Goal: Task Accomplishment & Management: Complete application form

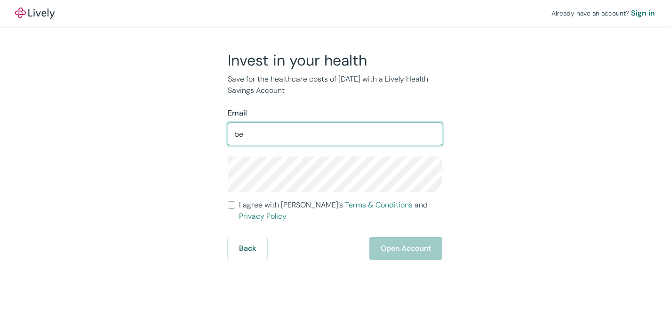
type input "[EMAIL_ADDRESS][DOMAIN_NAME]"
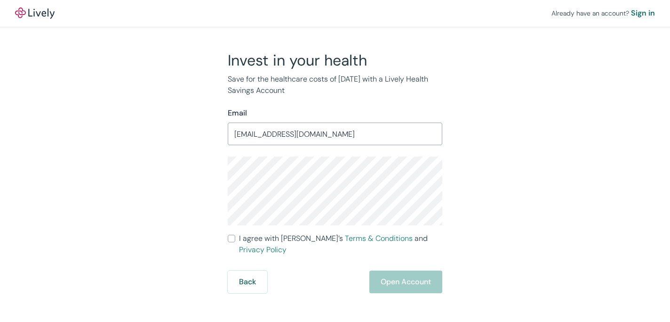
click at [233, 238] on input "I agree with Lively’s Terms & Conditions and Privacy Policy" at bounding box center [232, 238] width 8 height 8
checkbox input "true"
click at [410, 270] on button "Open Account" at bounding box center [406, 281] width 73 height 23
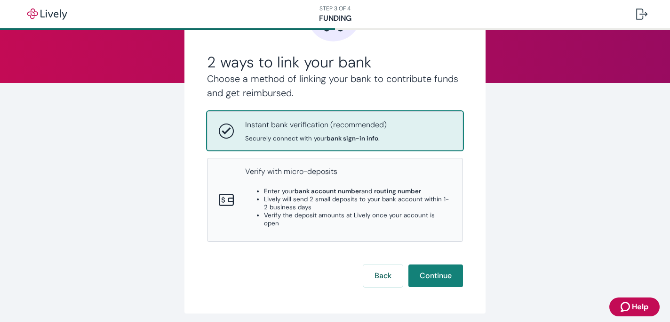
scroll to position [93, 0]
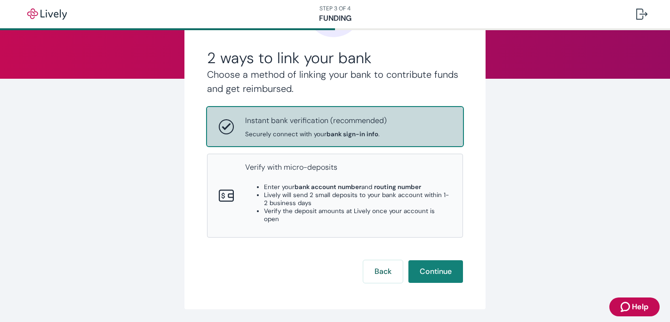
click at [401, 138] on div "Instant bank verification (recommended) Securely connect with your bank sign-in…" at bounding box center [335, 126] width 255 height 38
click at [441, 272] on button "Continue" at bounding box center [436, 271] width 55 height 23
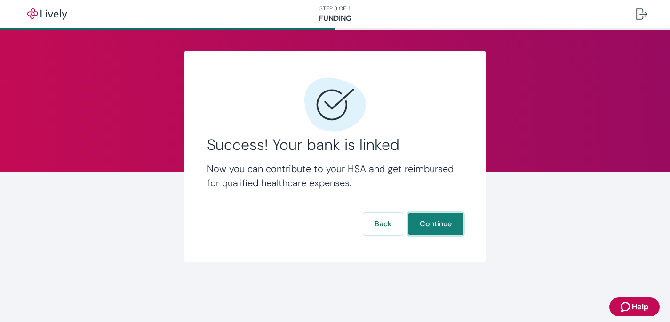
scroll to position [0, 0]
click at [442, 229] on button "Continue" at bounding box center [436, 223] width 55 height 23
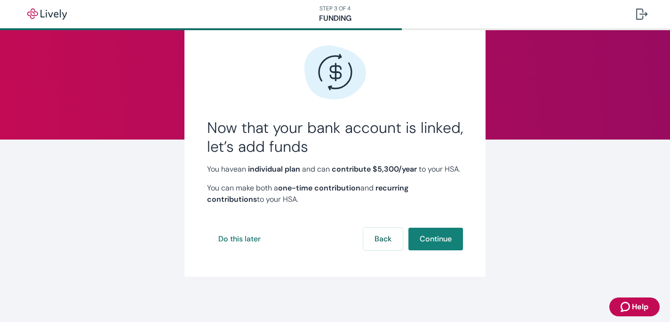
scroll to position [43, 0]
click at [439, 235] on button "Continue" at bounding box center [436, 238] width 55 height 23
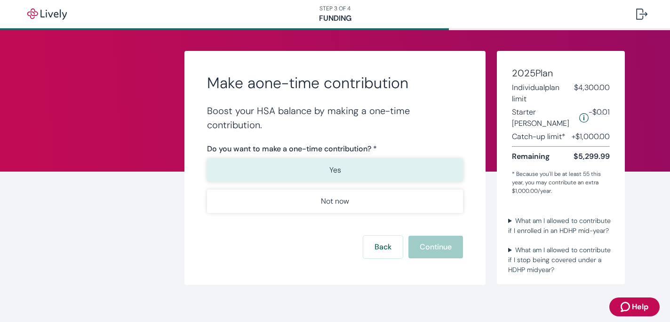
click at [329, 177] on button "Yes" at bounding box center [335, 170] width 256 height 24
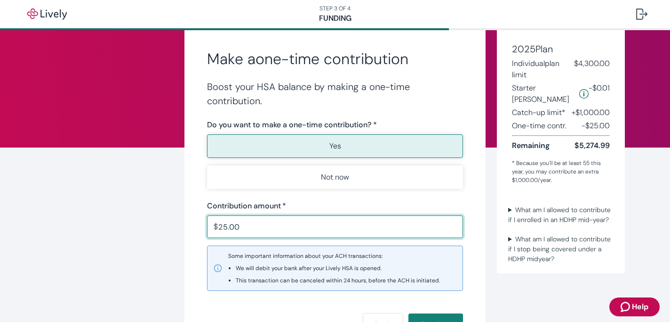
scroll to position [19, 0]
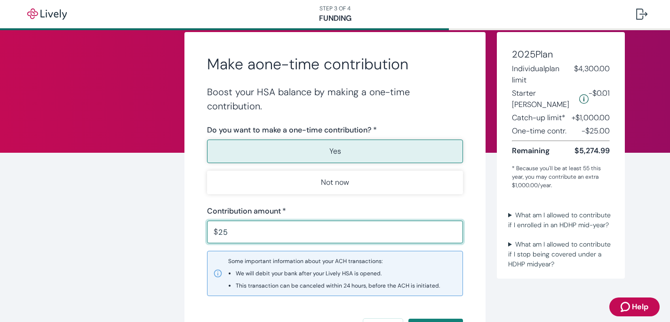
type input "2"
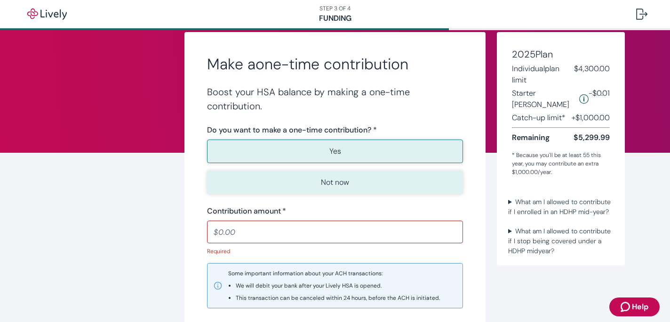
click at [343, 183] on p "Not now" at bounding box center [335, 182] width 28 height 11
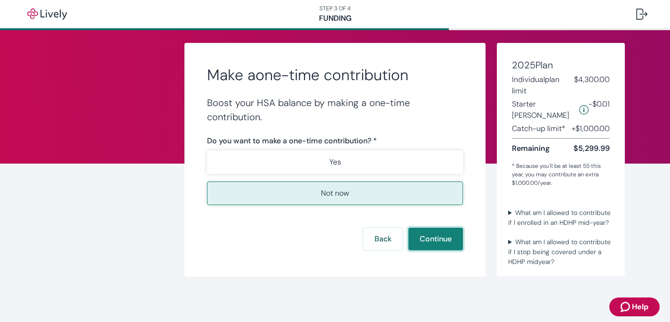
click at [433, 239] on button "Continue" at bounding box center [436, 238] width 55 height 23
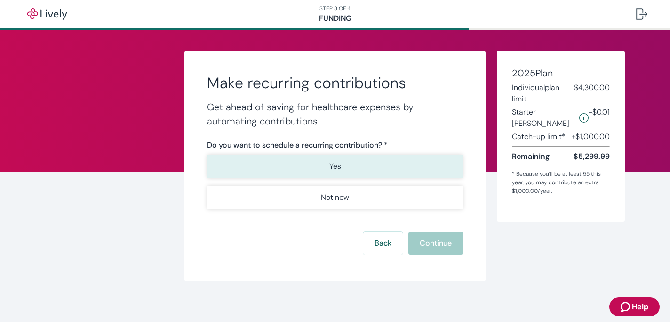
click at [347, 172] on button "Yes" at bounding box center [335, 166] width 256 height 24
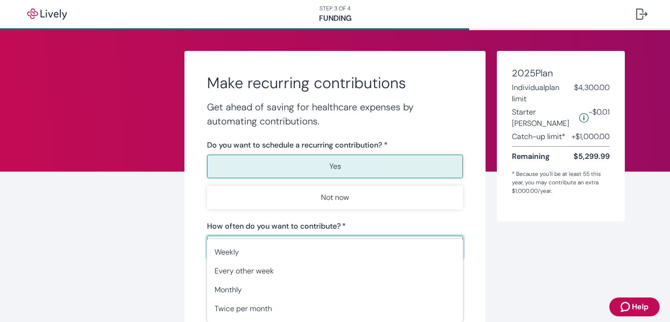
click at [452, 248] on body "STEP 3 OF 4 Funding Make recurring contributions Get ahead of saving for health…" at bounding box center [335, 161] width 670 height 322
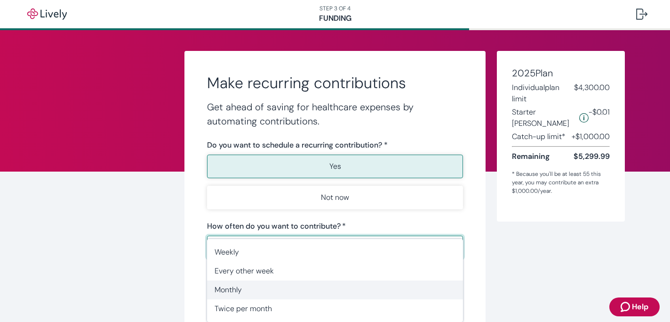
click at [431, 288] on span "Monthly" at bounding box center [335, 289] width 241 height 11
type input "Monthly"
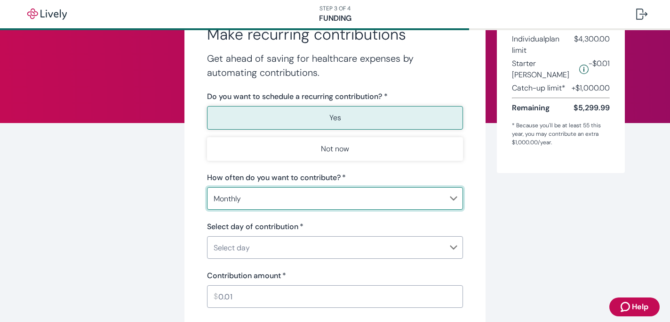
scroll to position [50, 0]
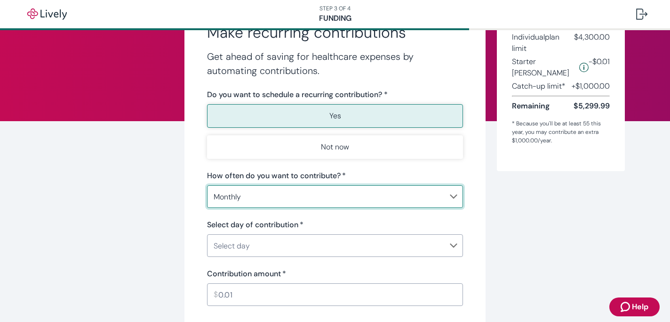
click at [249, 247] on body "STEP 3 OF 4 Funding Make recurring contributions Get ahead of saving for health…" at bounding box center [335, 161] width 670 height 322
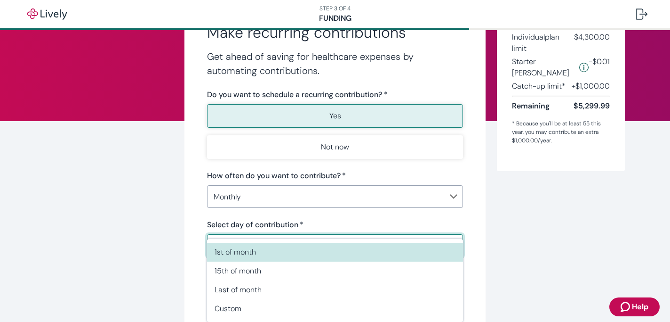
click at [259, 253] on span "1st of month" at bounding box center [335, 251] width 241 height 11
type input "Monthly1st"
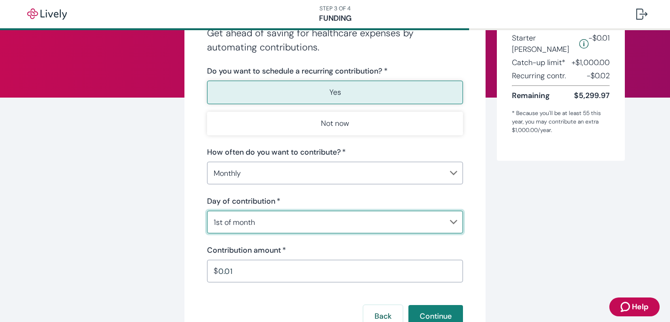
scroll to position [77, 0]
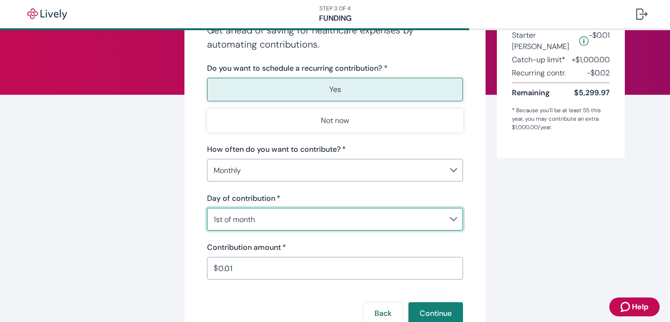
click at [222, 267] on input "0.01" at bounding box center [340, 267] width 245 height 19
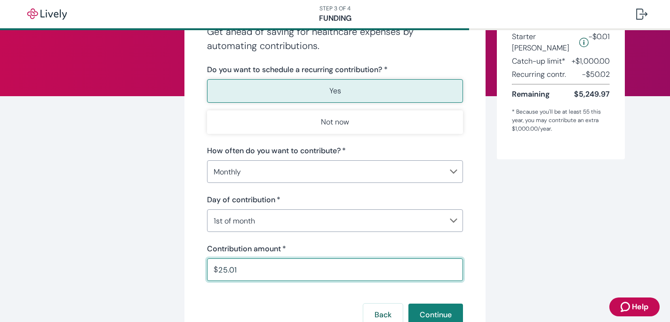
scroll to position [76, 0]
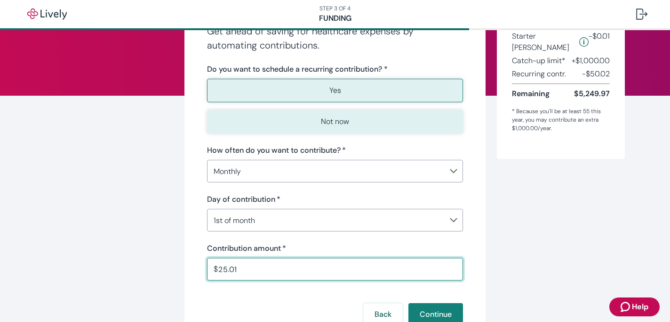
type input "25.01"
click at [351, 121] on button "Not now" at bounding box center [335, 122] width 256 height 24
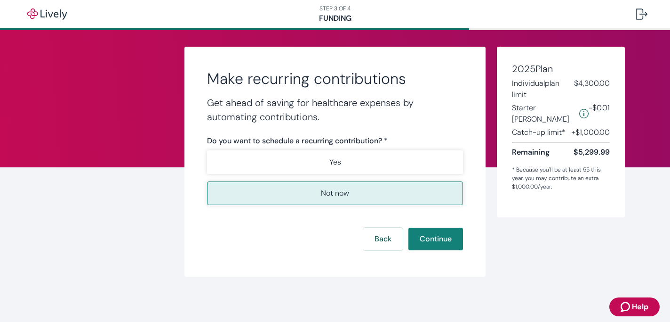
scroll to position [4, 0]
click at [435, 241] on button "Continue" at bounding box center [436, 238] width 55 height 23
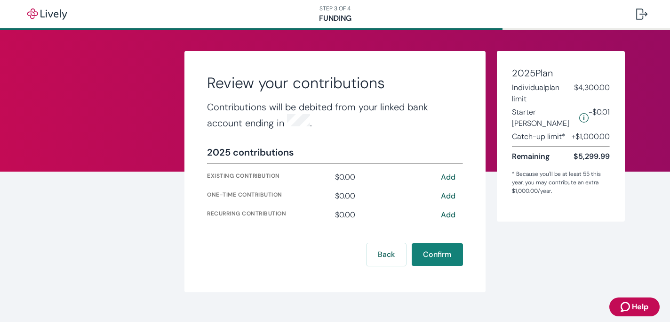
click at [451, 176] on button "Add" at bounding box center [448, 176] width 30 height 11
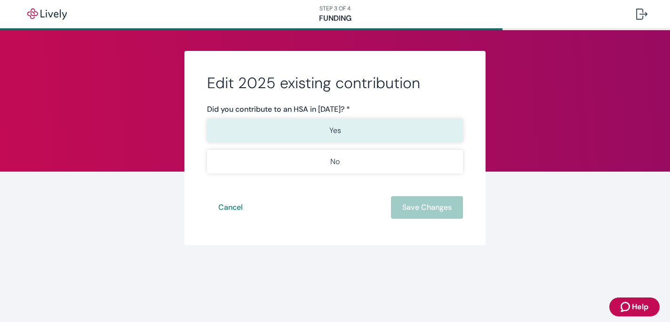
click at [361, 133] on button "Yes" at bounding box center [335, 131] width 256 height 24
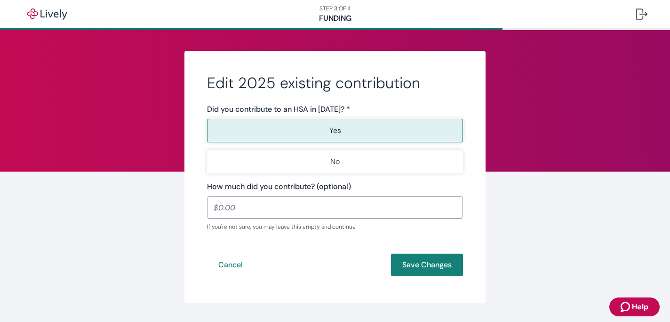
click at [223, 204] on input "How much did you contribute? (optional)" at bounding box center [335, 207] width 256 height 19
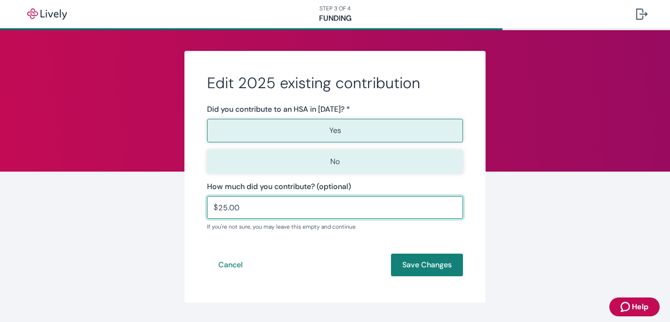
type input "25.00"
click at [343, 159] on button "No" at bounding box center [335, 162] width 256 height 24
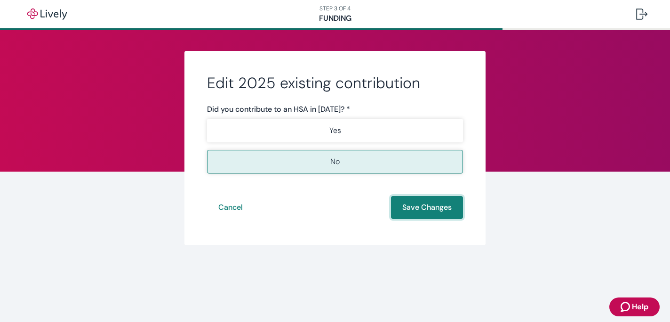
click at [419, 205] on button "Save Changes" at bounding box center [427, 207] width 72 height 23
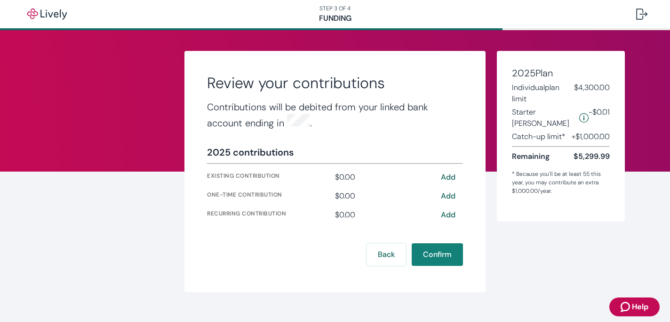
click at [447, 174] on button "Add" at bounding box center [448, 176] width 30 height 11
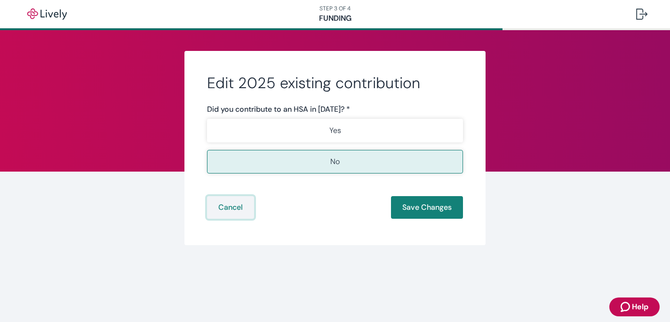
click at [231, 206] on button "Cancel" at bounding box center [230, 207] width 47 height 23
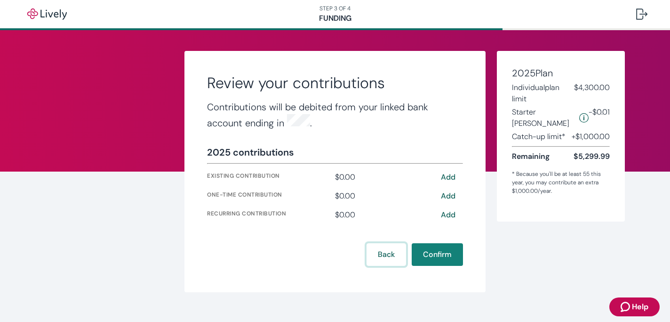
click at [385, 259] on button "Back" at bounding box center [387, 254] width 40 height 23
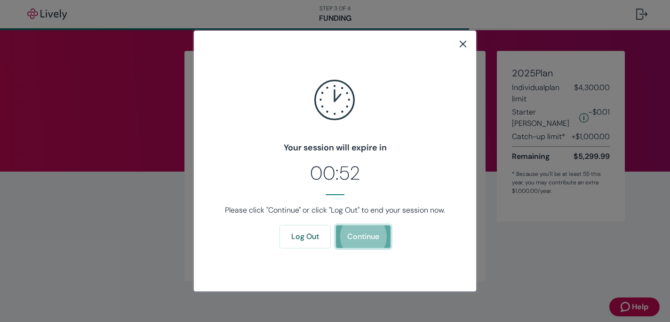
click at [363, 238] on button "Continue" at bounding box center [363, 236] width 55 height 23
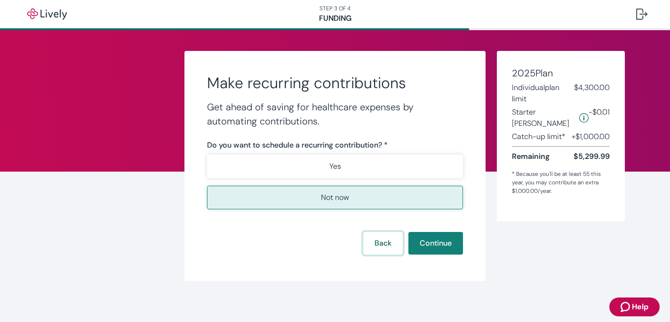
click at [386, 246] on button "Back" at bounding box center [383, 243] width 40 height 23
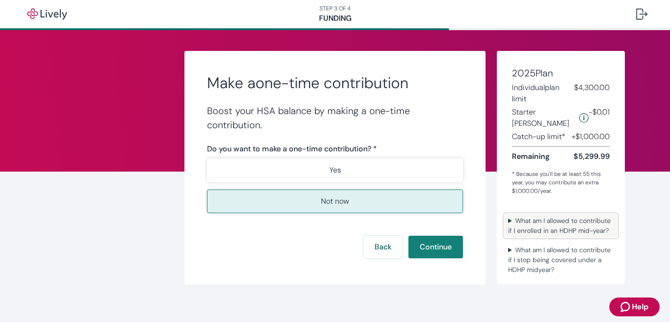
click at [568, 214] on summary "What am I allowed to contribute if I enrolled in an HDHP mid-year?" at bounding box center [561, 226] width 113 height 24
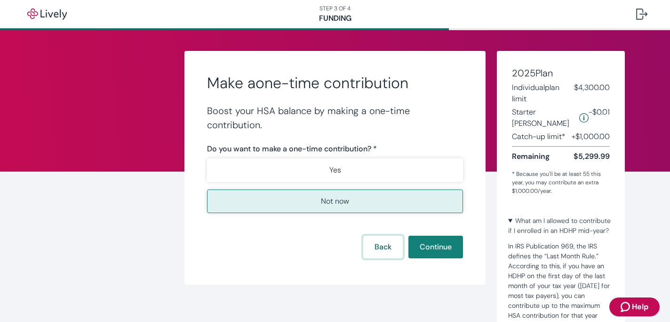
click at [384, 244] on button "Back" at bounding box center [383, 246] width 40 height 23
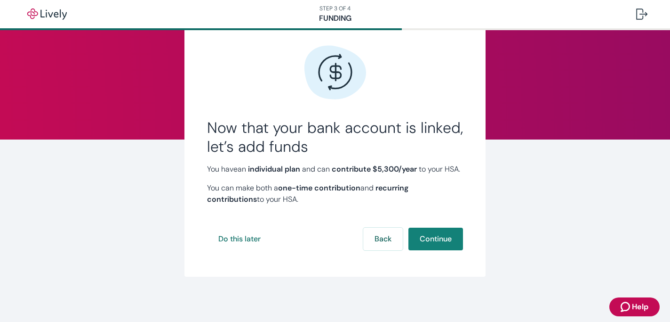
scroll to position [43, 0]
click at [427, 240] on button "Continue" at bounding box center [436, 238] width 55 height 23
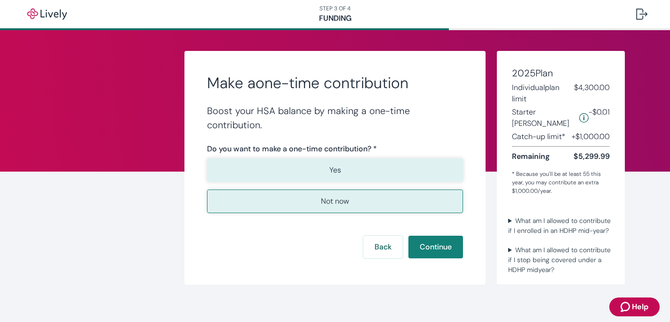
click at [346, 175] on button "Yes" at bounding box center [335, 170] width 256 height 24
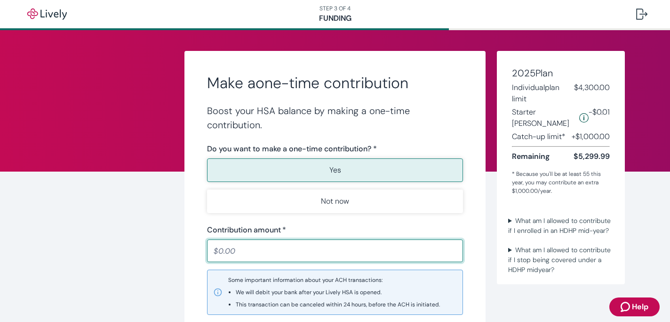
click at [227, 244] on input "Contribution amount   *" at bounding box center [335, 250] width 256 height 19
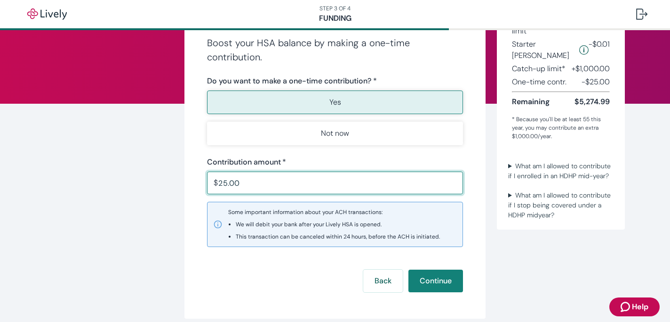
scroll to position [71, 0]
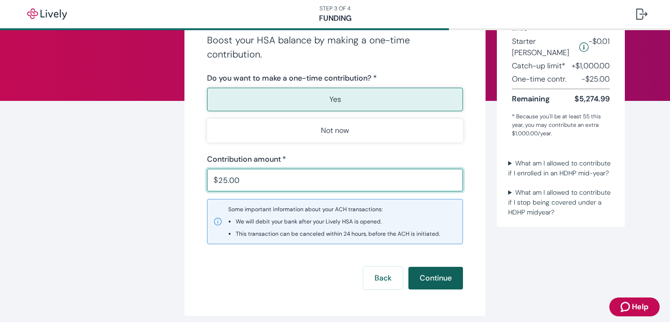
type input "25.00"
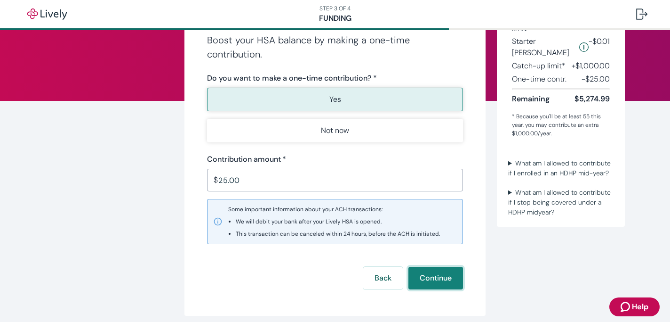
click at [437, 275] on button "Continue" at bounding box center [436, 277] width 55 height 23
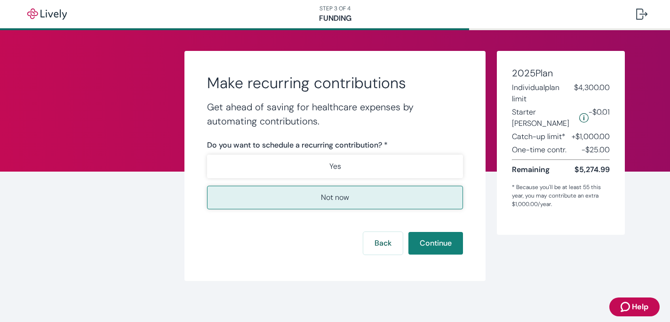
click at [340, 195] on p "Not now" at bounding box center [335, 197] width 28 height 11
click at [434, 240] on button "Continue" at bounding box center [436, 243] width 55 height 23
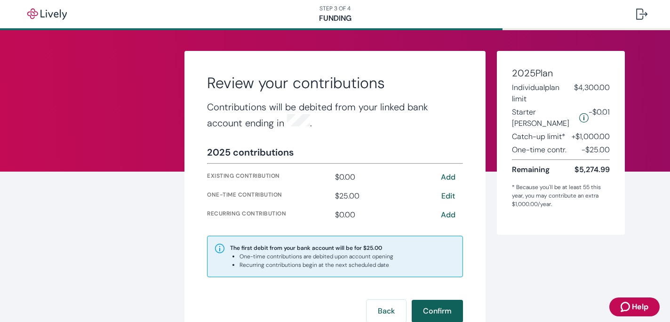
click at [442, 308] on button "Confirm" at bounding box center [437, 310] width 51 height 23
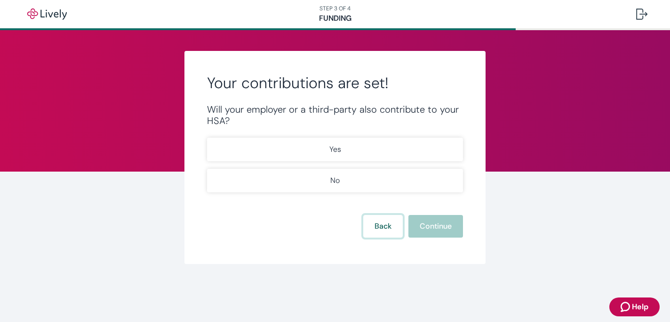
click at [384, 229] on button "Back" at bounding box center [383, 226] width 40 height 23
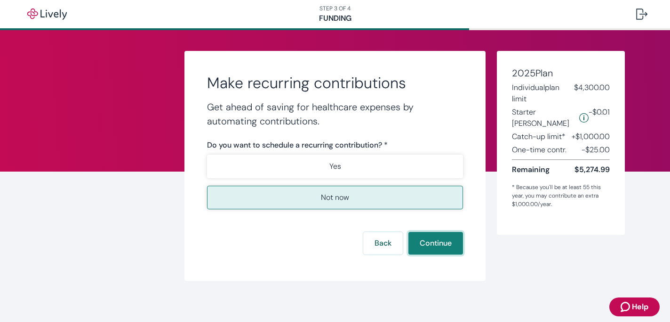
click at [429, 242] on button "Continue" at bounding box center [436, 243] width 55 height 23
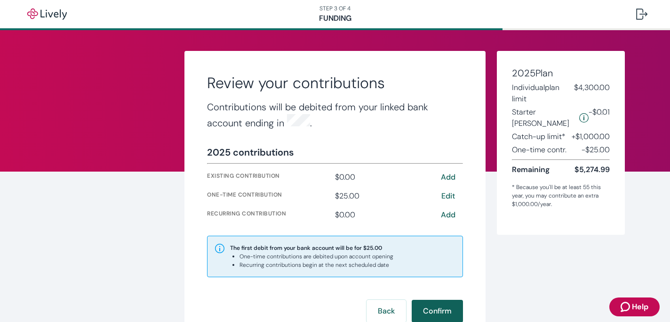
click at [446, 307] on button "Confirm" at bounding box center [437, 310] width 51 height 23
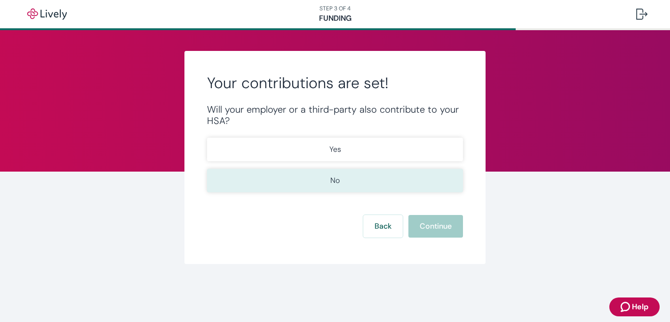
click at [353, 185] on button "No" at bounding box center [335, 181] width 256 height 24
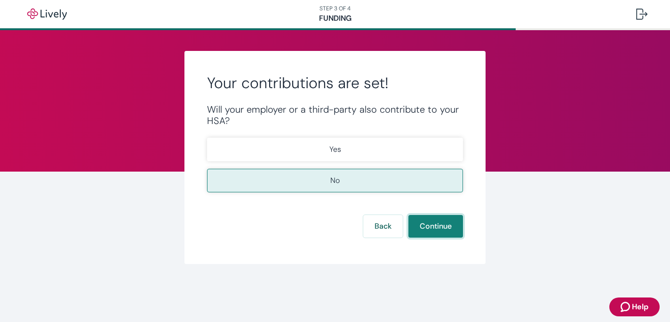
click at [441, 229] on button "Continue" at bounding box center [436, 226] width 55 height 23
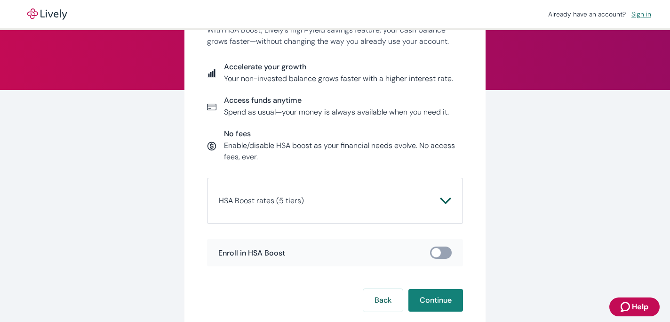
scroll to position [84, 0]
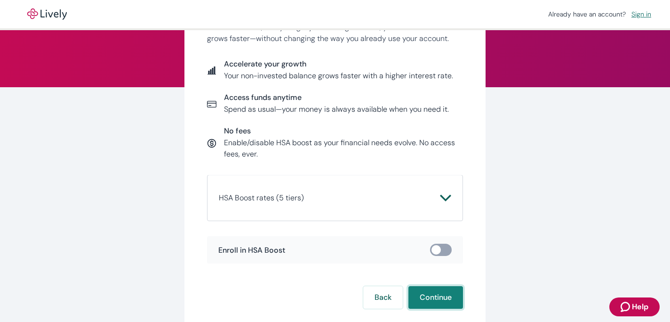
click at [436, 298] on button "Continue" at bounding box center [436, 297] width 55 height 23
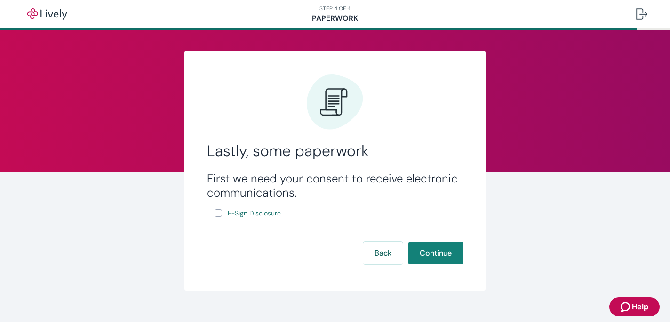
click at [218, 217] on label "E-Sign Disclosure" at bounding box center [249, 213] width 68 height 12
click at [218, 217] on input "E-Sign Disclosure" at bounding box center [219, 213] width 8 height 8
checkbox input "true"
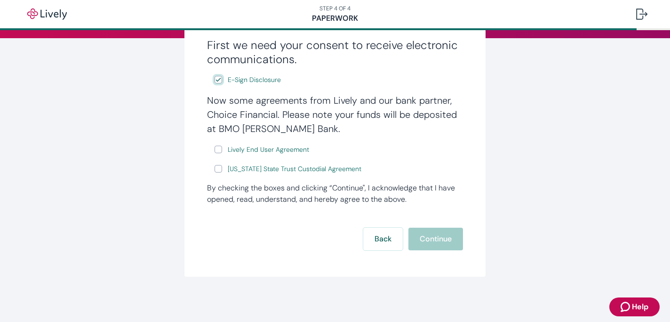
scroll to position [134, 0]
click at [274, 148] on span "Lively End User Agreement" at bounding box center [268, 150] width 81 height 10
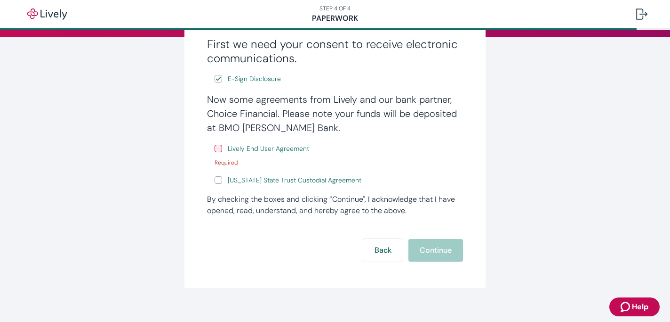
click at [219, 152] on input "Lively End User Agreement" at bounding box center [219, 149] width 8 height 8
checkbox input "true"
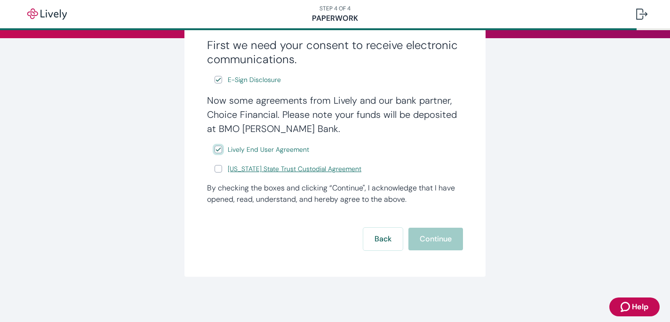
click at [285, 171] on span "[US_STATE] State Trust Custodial Agreement" at bounding box center [295, 169] width 134 height 10
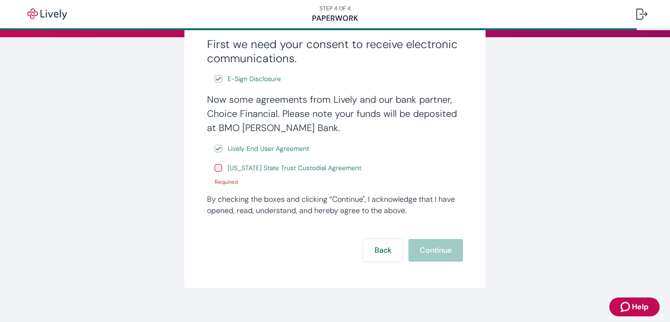
click at [219, 168] on input "[US_STATE] State Trust Custodial Agreement" at bounding box center [219, 168] width 8 height 8
checkbox input "true"
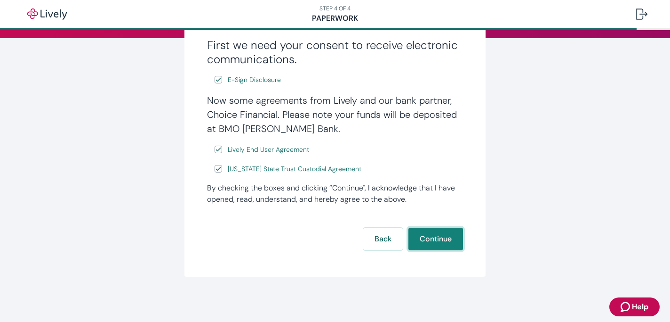
click at [442, 237] on button "Continue" at bounding box center [436, 238] width 55 height 23
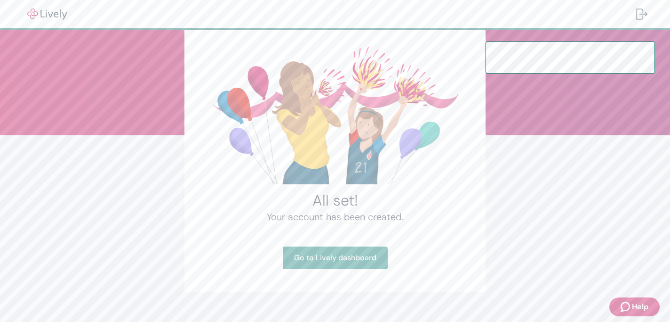
scroll to position [35, 0]
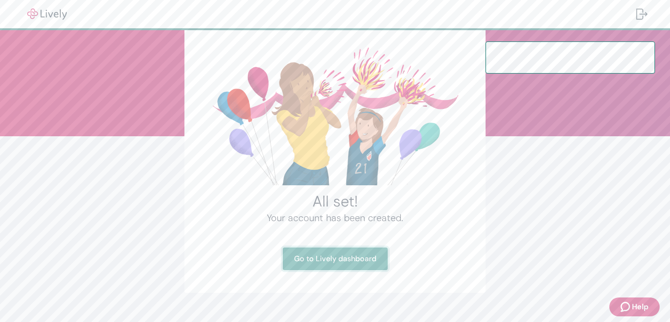
click at [363, 258] on link "Go to Lively dashboard" at bounding box center [335, 258] width 105 height 23
